Goal: Information Seeking & Learning: Learn about a topic

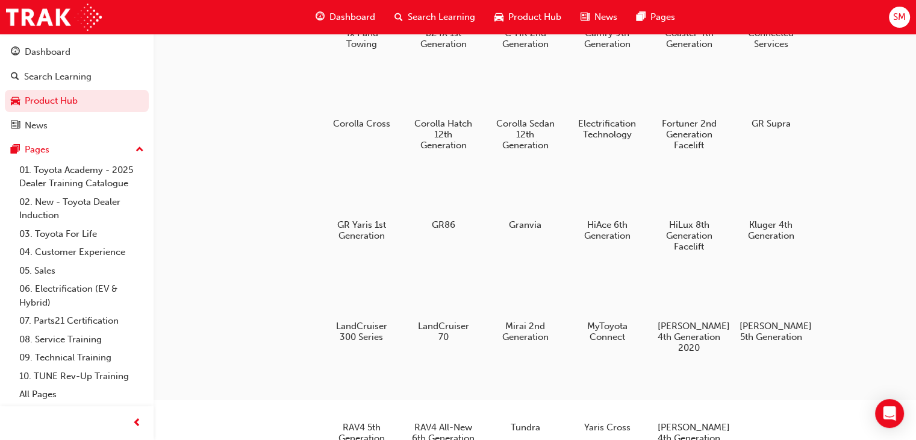
scroll to position [151, 0]
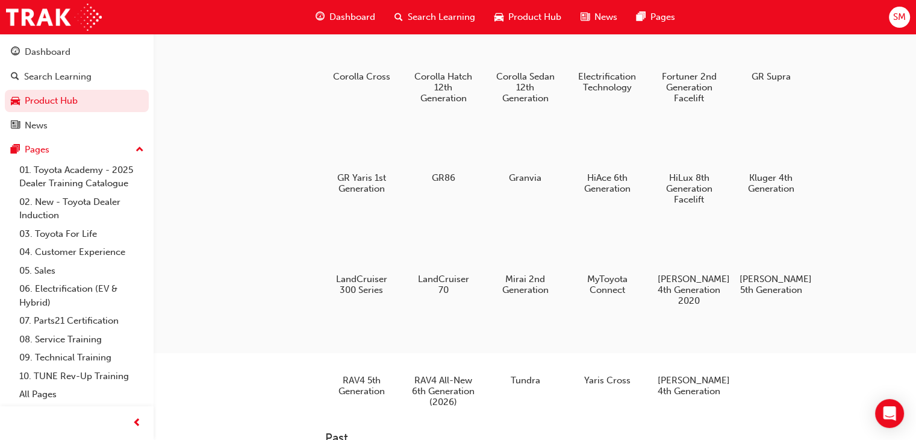
click at [253, 289] on html "Your version of Internet Explorer is outdated and not supported. Please upgrade…" at bounding box center [458, 69] width 916 height 440
click at [678, 362] on div at bounding box center [689, 346] width 67 height 48
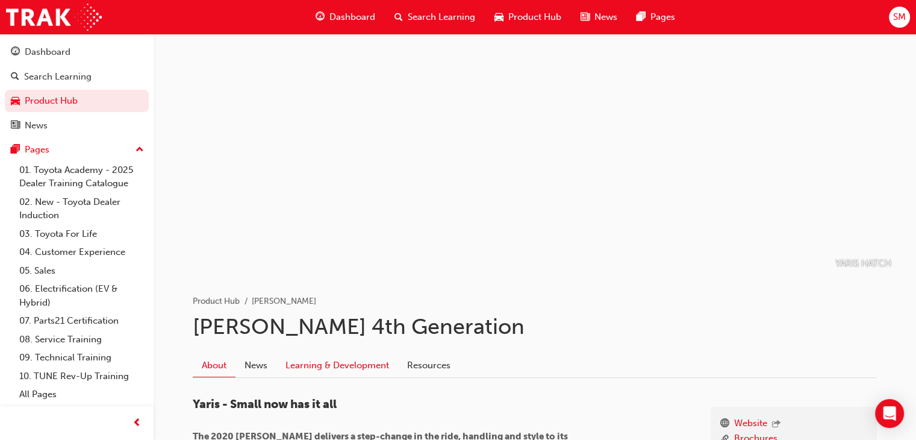
click at [338, 368] on link "Learning & Development" at bounding box center [337, 364] width 122 height 23
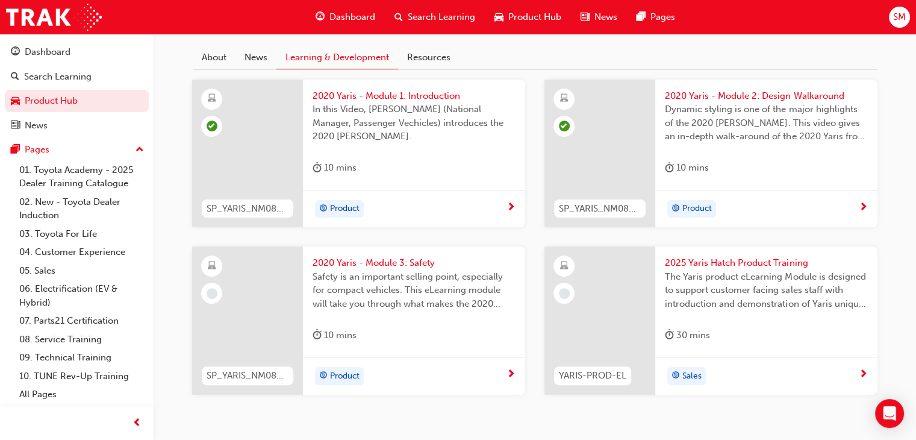
scroll to position [308, 0]
click at [455, 364] on div "Product" at bounding box center [414, 375] width 222 height 38
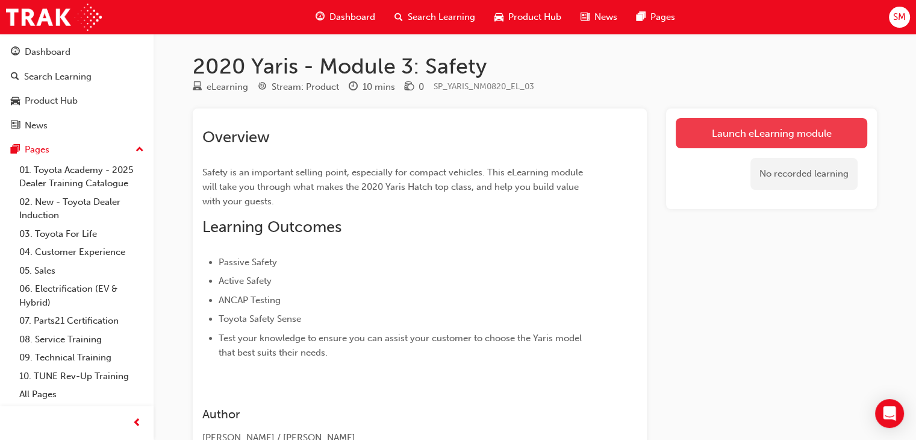
click at [716, 135] on link "Launch eLearning module" at bounding box center [771, 133] width 191 height 30
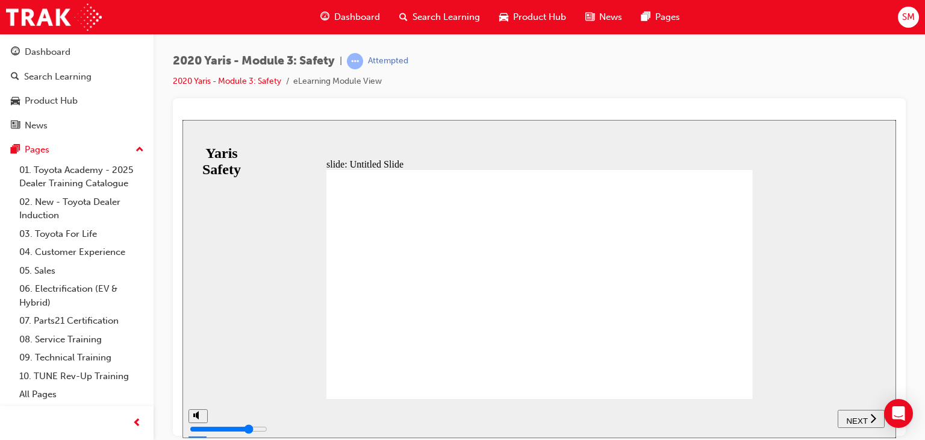
click at [847, 424] on button "NEXT" at bounding box center [860, 418] width 47 height 18
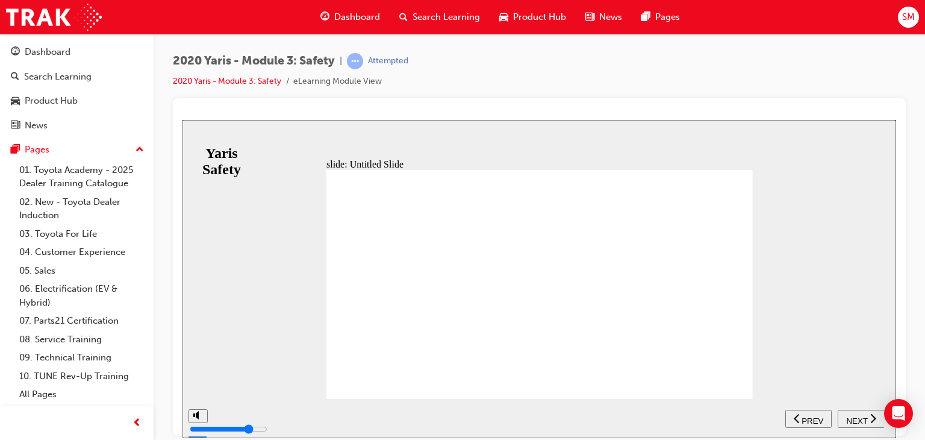
click at [847, 424] on button "NEXT" at bounding box center [860, 418] width 47 height 18
click at [847, 424] on button "PREV" at bounding box center [861, 418] width 46 height 18
click at [847, 424] on button "NEXT" at bounding box center [860, 418] width 47 height 18
click at [847, 424] on button "PREV" at bounding box center [861, 418] width 46 height 18
click at [847, 424] on button "NEXT" at bounding box center [860, 418] width 47 height 18
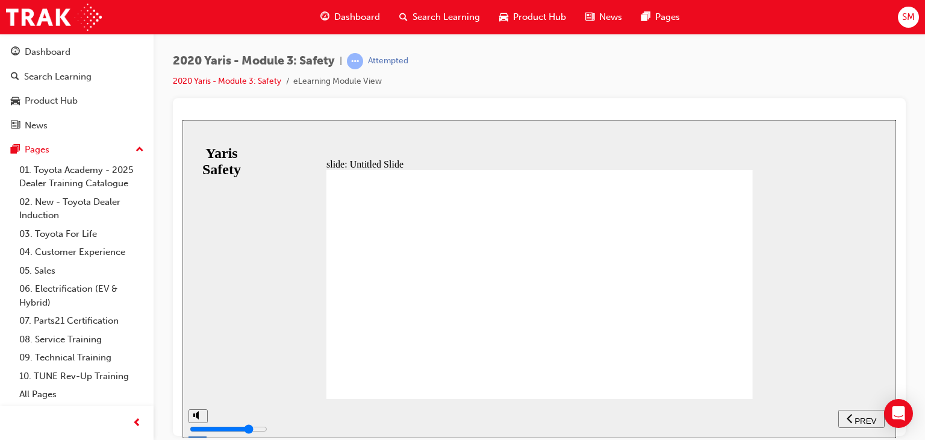
click at [847, 424] on button "PREV" at bounding box center [861, 418] width 46 height 18
click at [847, 424] on button "NEXT" at bounding box center [860, 418] width 47 height 18
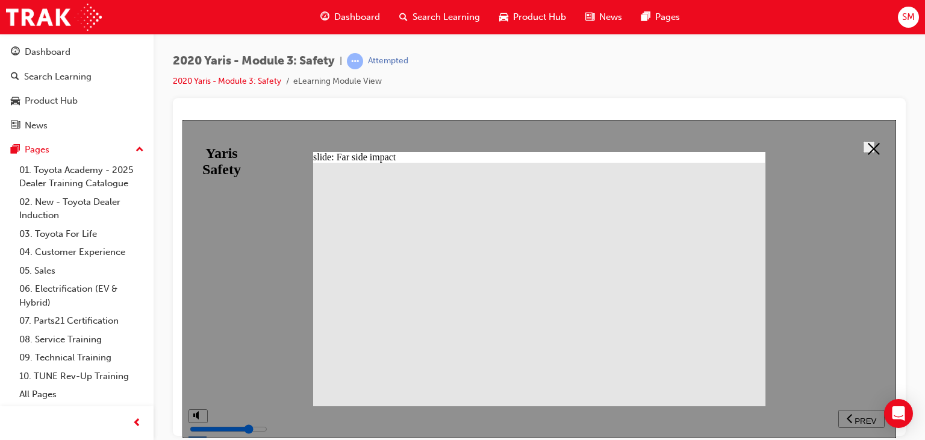
click at [863, 152] on button at bounding box center [869, 146] width 12 height 12
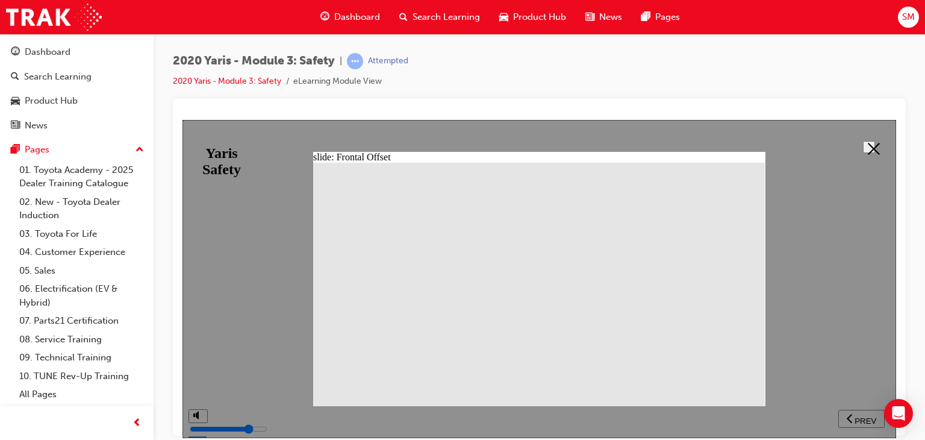
click at [863, 142] on button at bounding box center [869, 146] width 12 height 12
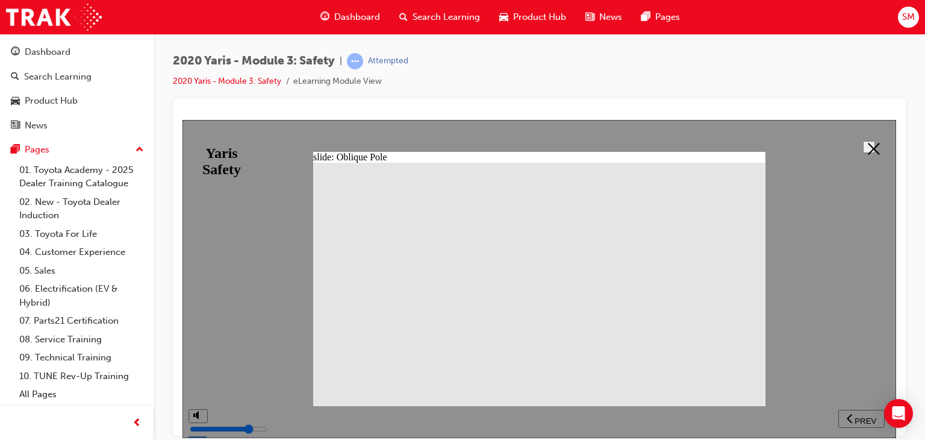
click at [868, 144] on icon at bounding box center [874, 148] width 12 height 12
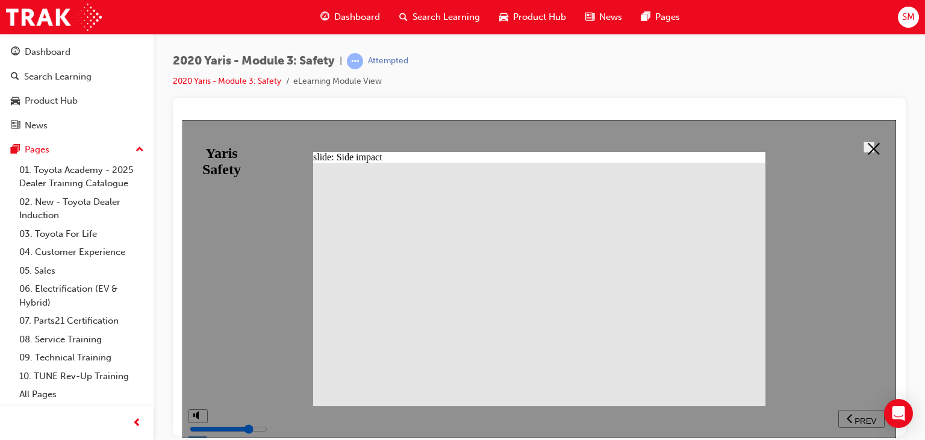
click at [865, 152] on button at bounding box center [869, 146] width 12 height 12
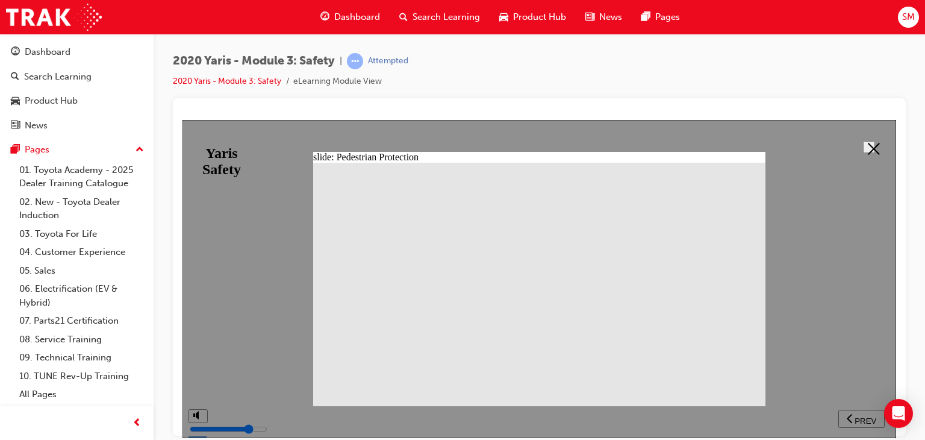
click at [868, 143] on icon at bounding box center [874, 148] width 12 height 12
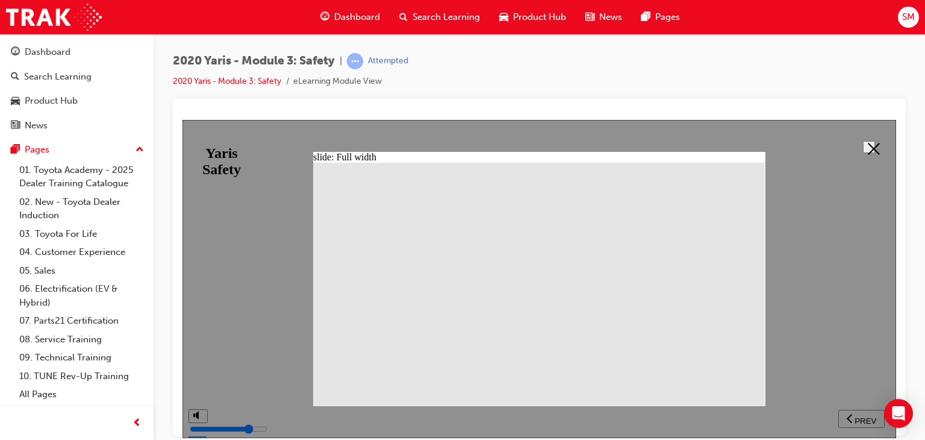
click at [865, 152] on button at bounding box center [869, 146] width 12 height 12
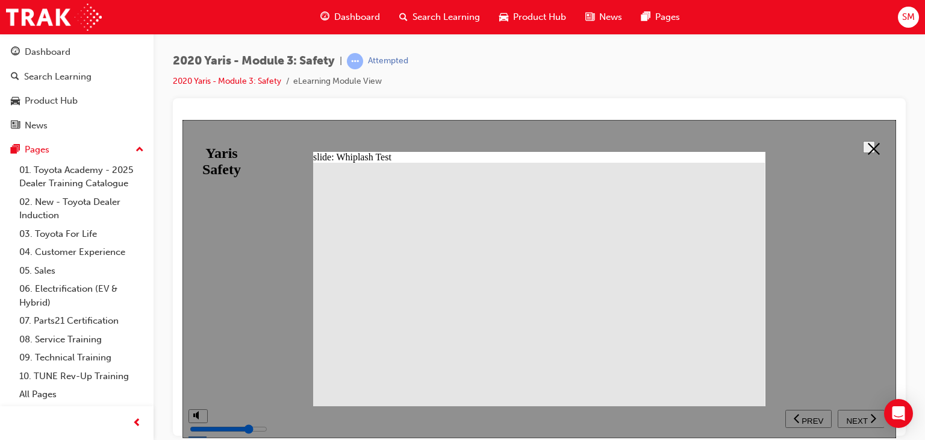
click at [874, 144] on icon at bounding box center [874, 148] width 12 height 12
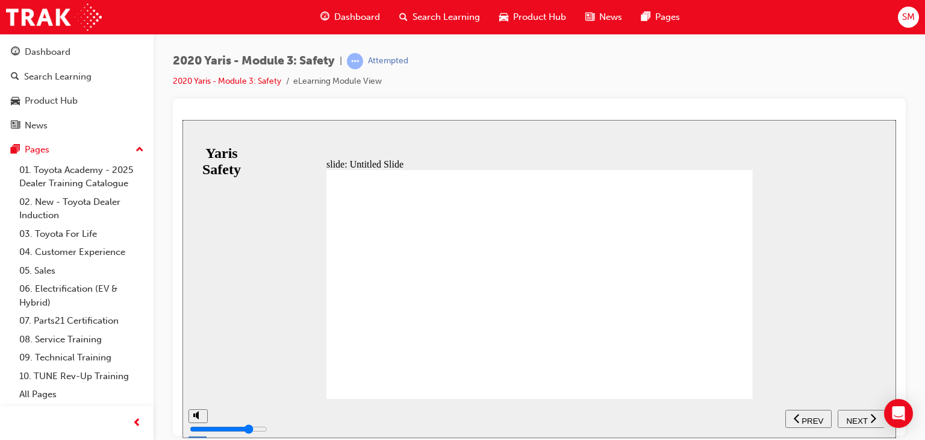
click at [859, 417] on span "NEXT" at bounding box center [856, 419] width 21 height 9
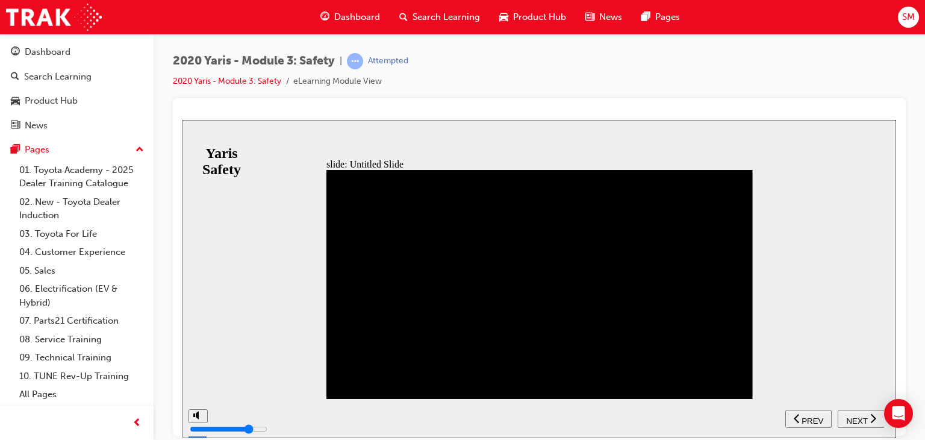
click at [859, 417] on span "NEXT" at bounding box center [856, 419] width 21 height 9
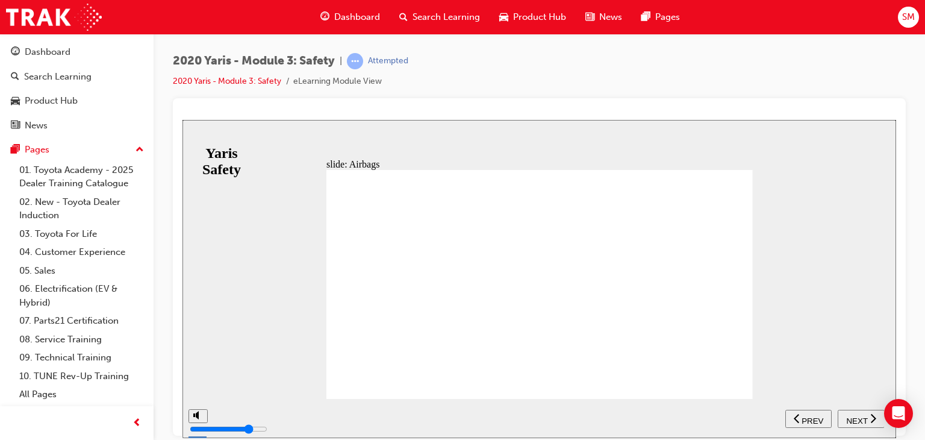
click at [859, 417] on span "NEXT" at bounding box center [856, 419] width 21 height 9
click at [859, 417] on span "PREV" at bounding box center [865, 419] width 22 height 9
click at [859, 417] on span "NEXT" at bounding box center [856, 419] width 21 height 9
click at [859, 417] on span "PREV" at bounding box center [865, 419] width 22 height 9
click at [859, 417] on span "NEXT" at bounding box center [856, 419] width 21 height 9
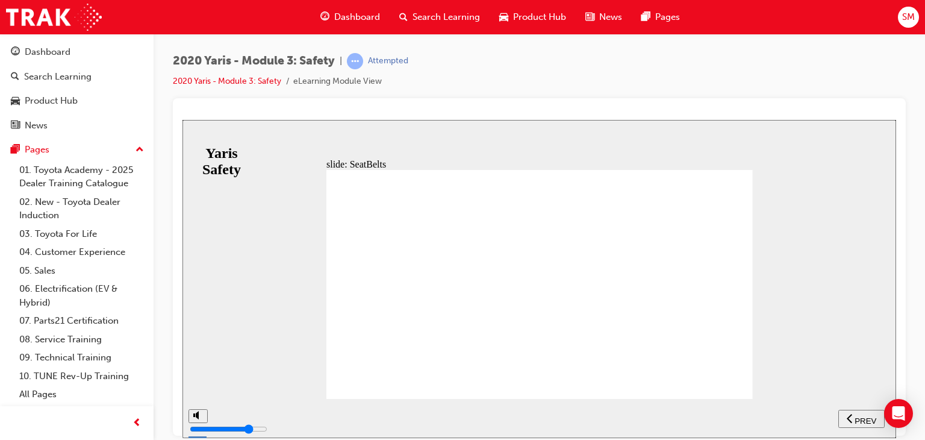
click at [856, 416] on span "NEXT" at bounding box center [856, 419] width 21 height 9
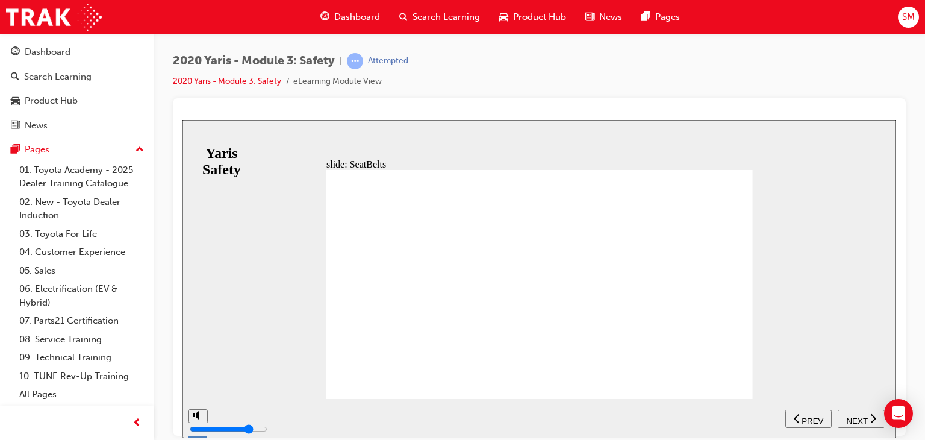
click at [855, 416] on span "NEXT" at bounding box center [856, 419] width 21 height 9
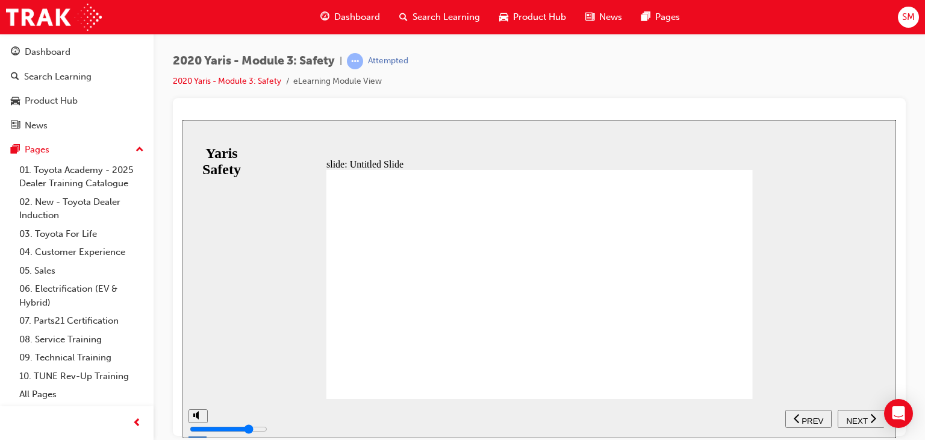
click at [855, 416] on span "NEXT" at bounding box center [856, 419] width 21 height 9
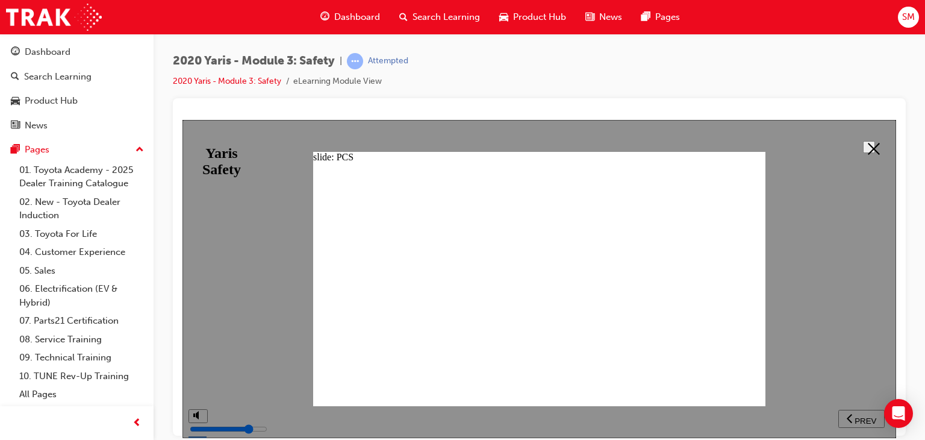
click at [867, 152] on button at bounding box center [869, 146] width 12 height 12
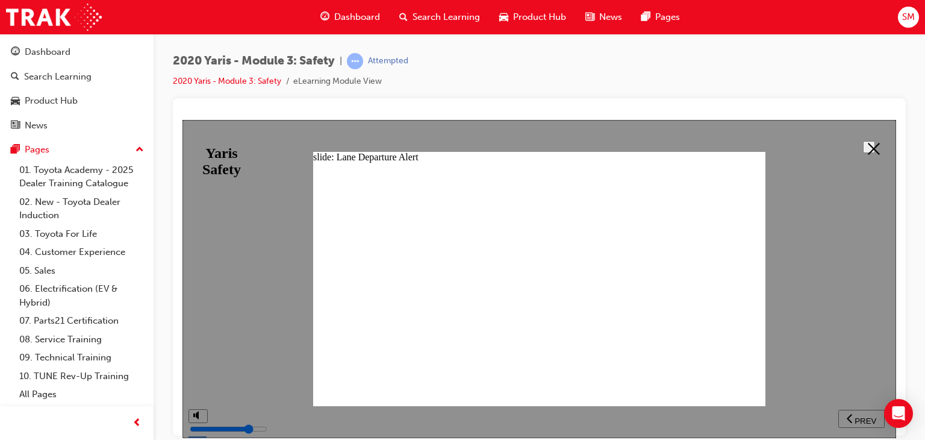
click at [872, 150] on polygon at bounding box center [874, 148] width 12 height 12
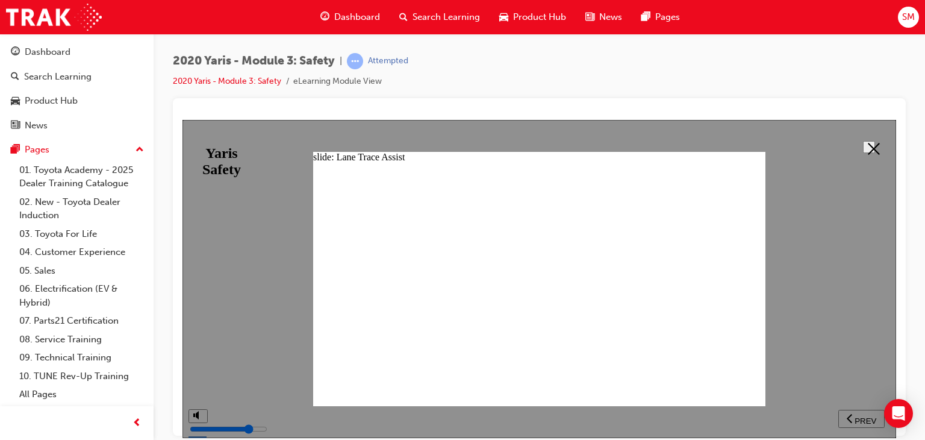
click at [875, 144] on button at bounding box center [869, 146] width 12 height 12
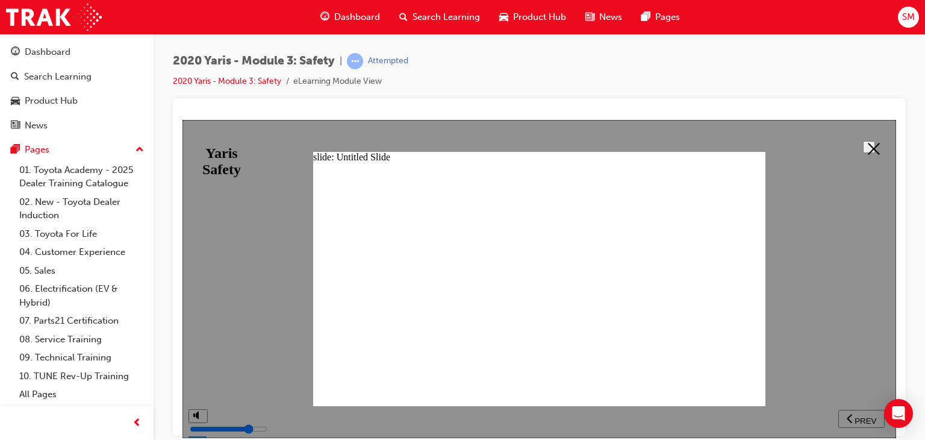
click at [868, 148] on polygon at bounding box center [874, 148] width 12 height 12
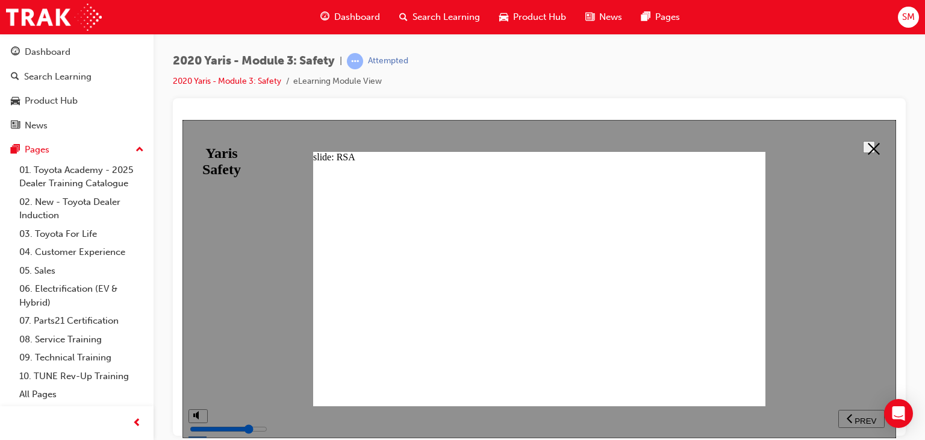
click at [860, 131] on div at bounding box center [538, 278] width 713 height 318
click at [868, 142] on polygon at bounding box center [874, 148] width 12 height 12
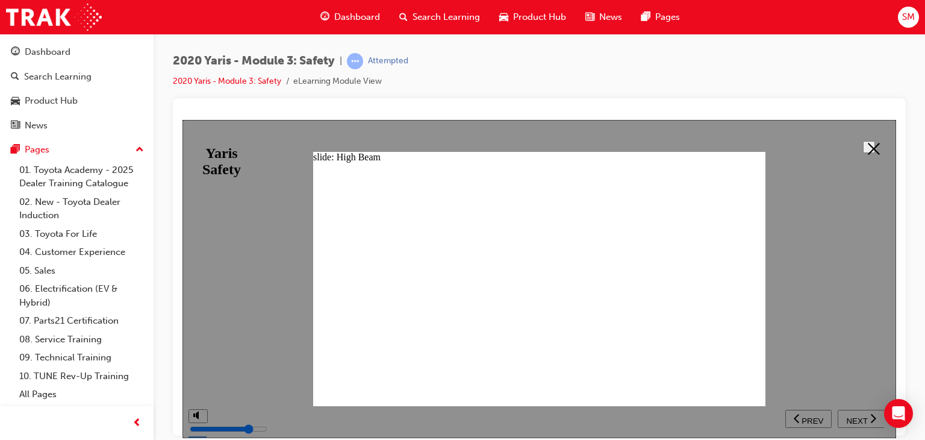
click at [869, 151] on icon at bounding box center [874, 148] width 12 height 12
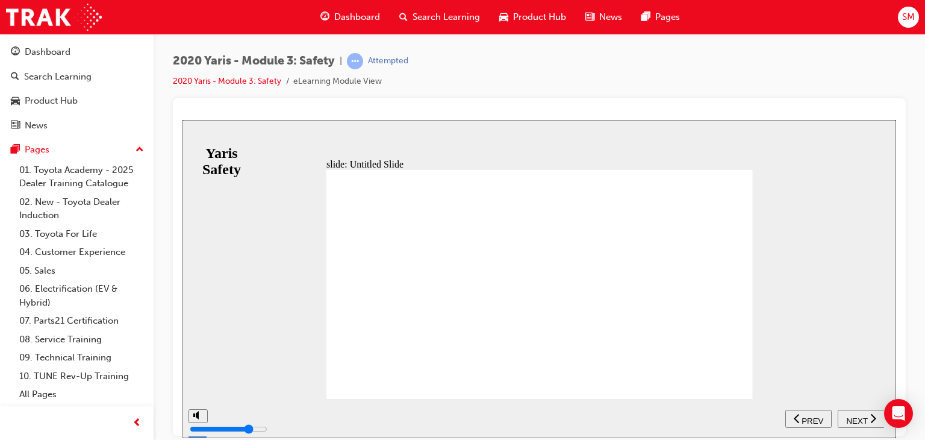
click at [848, 423] on button "NEXT" at bounding box center [860, 418] width 47 height 18
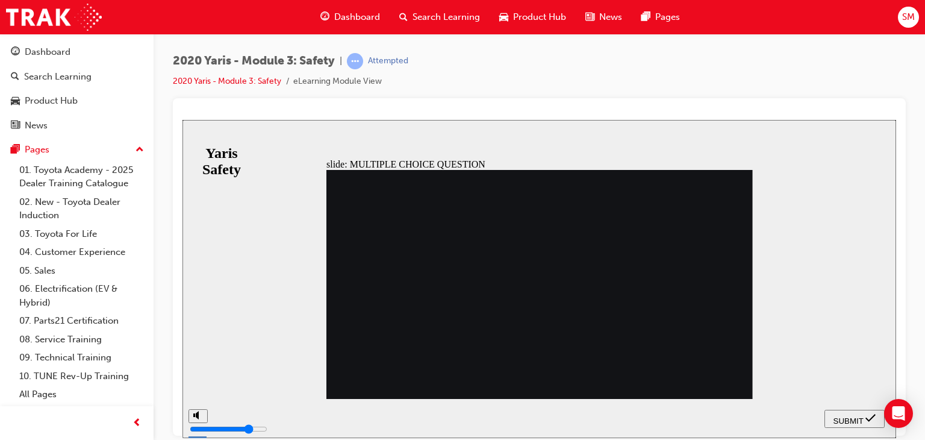
click at [848, 423] on button "SUBMIT" at bounding box center [854, 418] width 60 height 18
radio input "true"
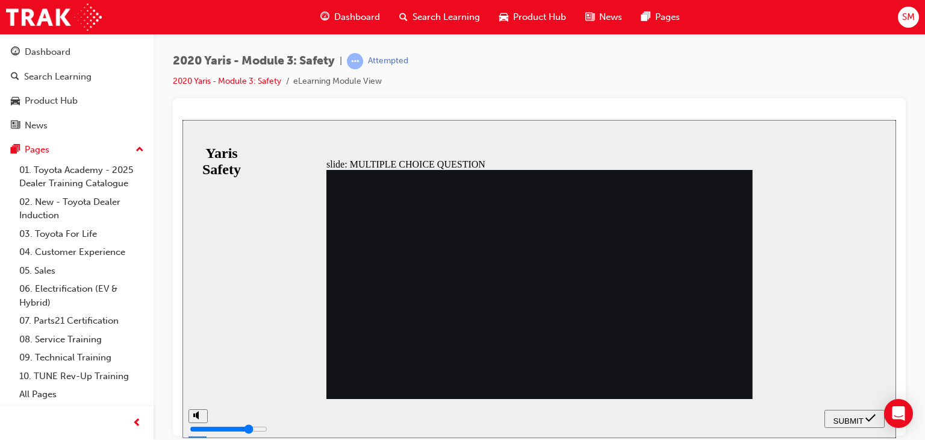
click at [844, 415] on span "SUBMIT" at bounding box center [848, 419] width 30 height 9
radio input "true"
click at [849, 425] on button "SUBMIT" at bounding box center [854, 418] width 60 height 18
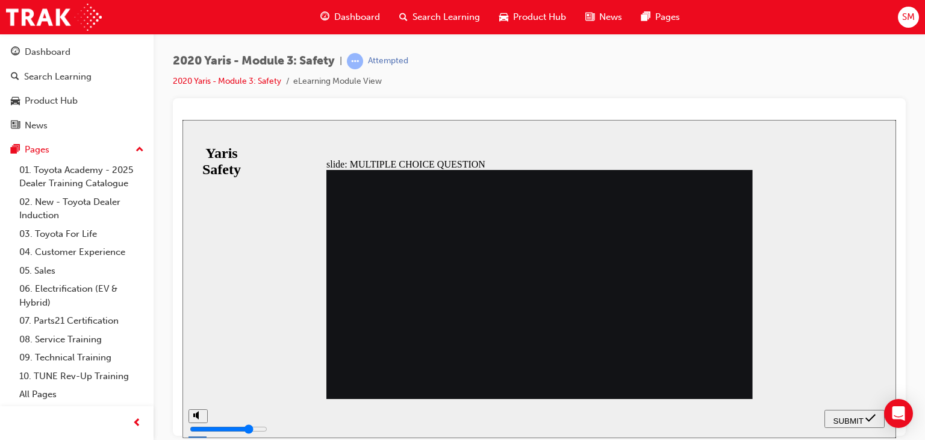
radio input "true"
click at [842, 412] on div "SUBMIT" at bounding box center [854, 418] width 51 height 13
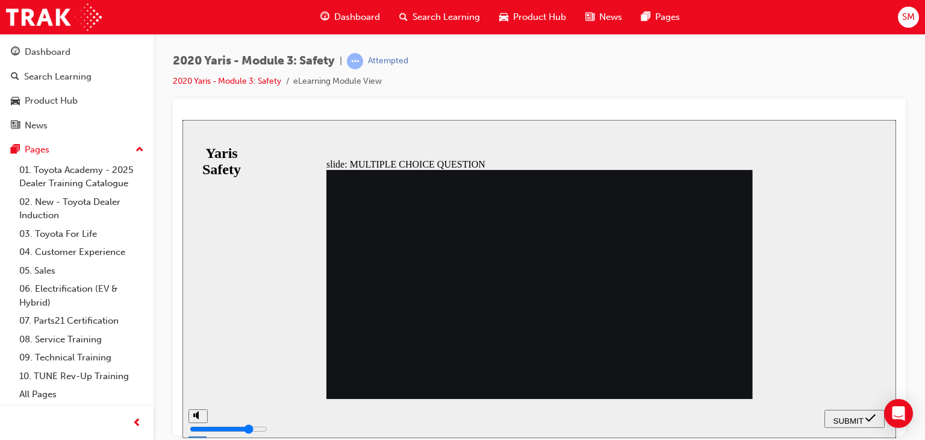
radio input "true"
click at [842, 412] on div "SUBMIT" at bounding box center [854, 418] width 51 height 13
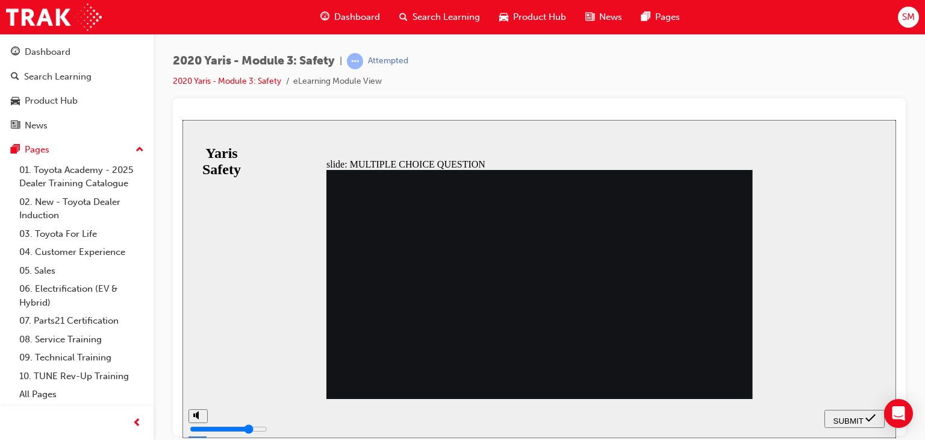
radio input "true"
click at [854, 419] on span "SUBMIT" at bounding box center [848, 419] width 30 height 9
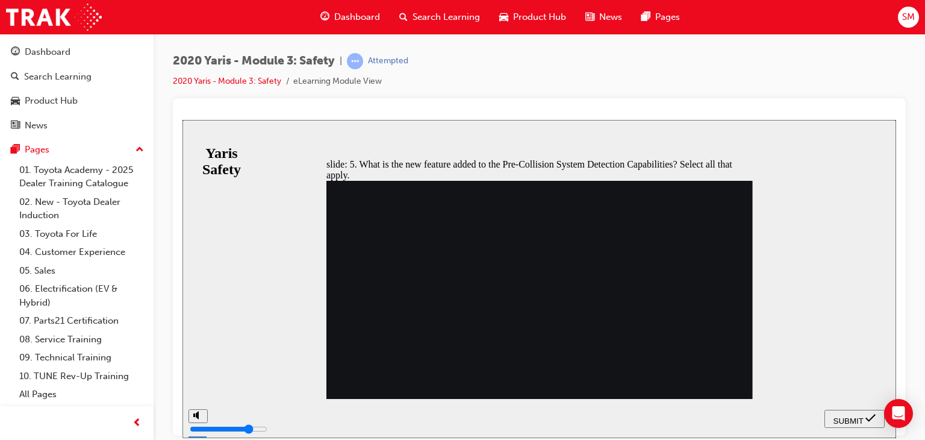
checkbox input "true"
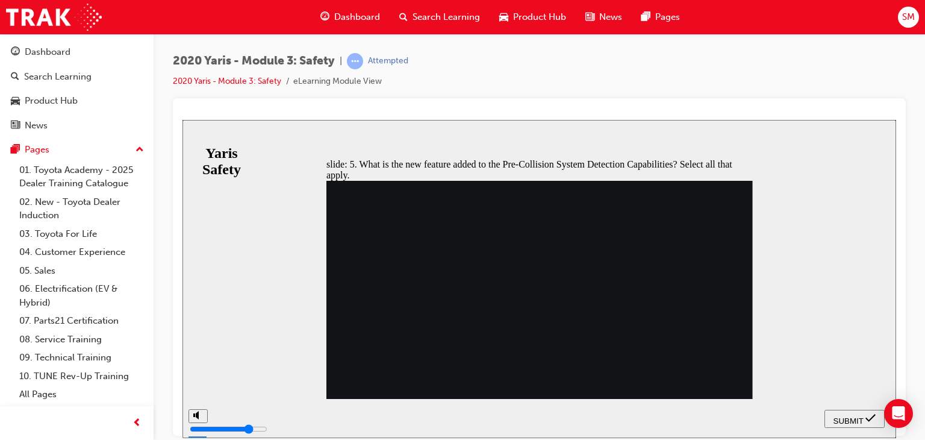
click at [835, 420] on span "SUBMIT" at bounding box center [848, 419] width 30 height 9
checkbox input "false"
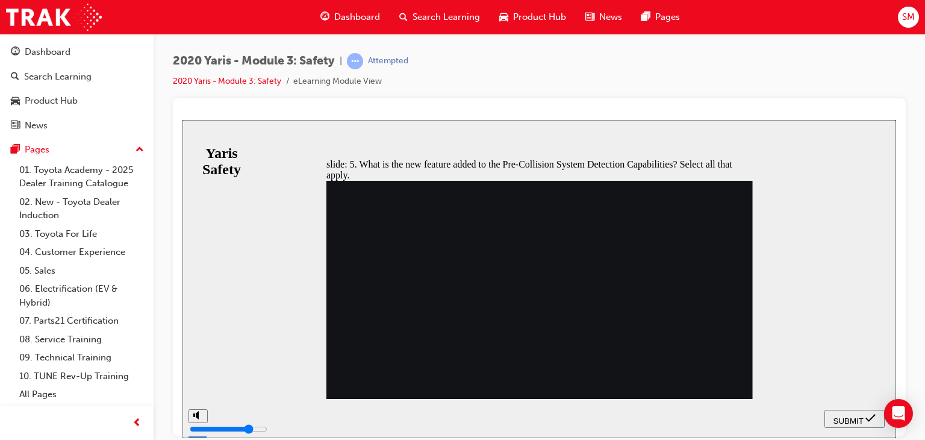
checkbox input "false"
click at [849, 423] on div "SUBMIT" at bounding box center [854, 418] width 51 height 13
